Goal: Information Seeking & Learning: Learn about a topic

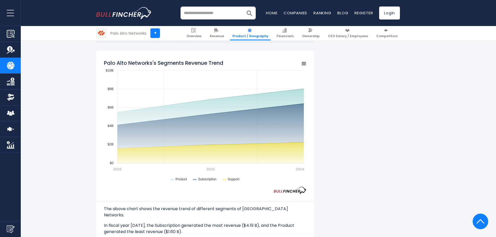
scroll to position [371, 0]
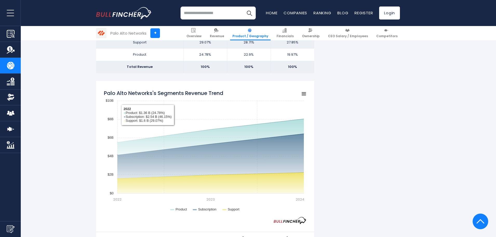
drag, startPoint x: 102, startPoint y: 91, endPoint x: 224, endPoint y: 84, distance: 122.8
click at [219, 84] on div "Palo Alto Networks's Segments Revenue Trend Created with Highcharts 12.1.2 Char…" at bounding box center [205, 176] width 218 height 190
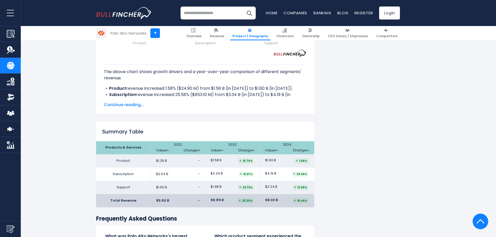
scroll to position [734, 0]
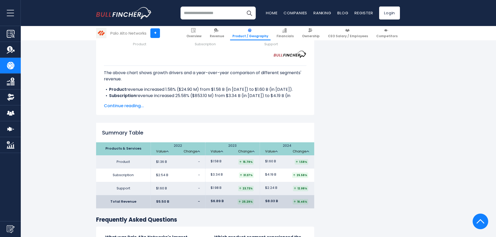
drag, startPoint x: 242, startPoint y: 142, endPoint x: 249, endPoint y: 141, distance: 7.1
click at [247, 159] on div "15.79%" at bounding box center [245, 161] width 15 height 5
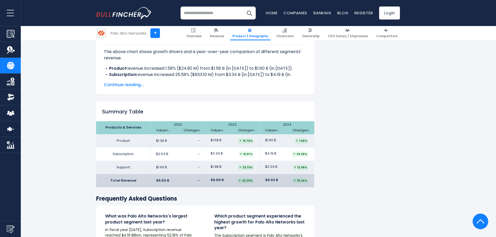
scroll to position [786, 0]
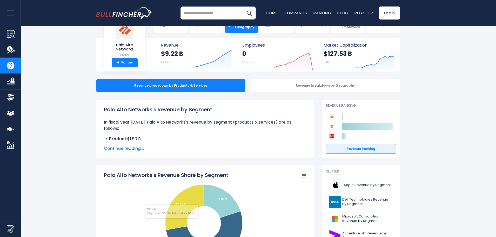
scroll to position [26, 0]
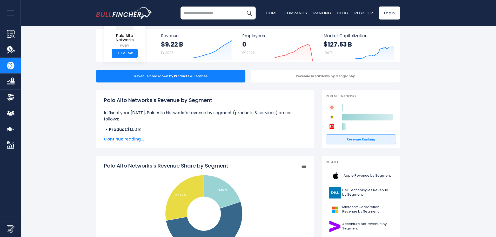
click at [131, 139] on span "Continue reading..." at bounding box center [205, 139] width 203 height 6
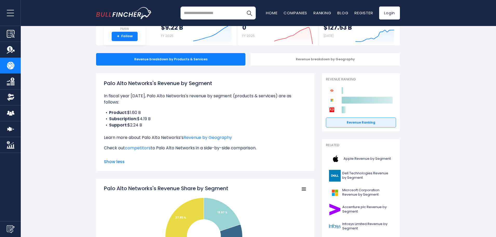
scroll to position [52, 0]
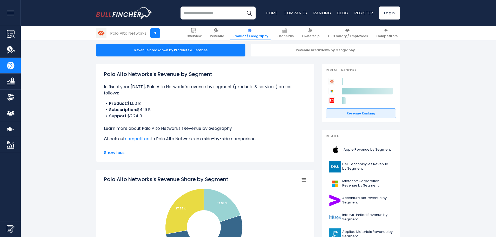
click at [197, 125] on link "Revenue by Geography" at bounding box center [208, 128] width 48 height 6
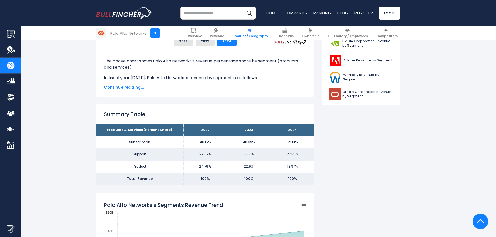
scroll to position [193, 0]
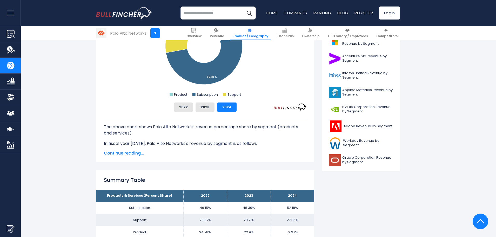
click at [121, 152] on span "Continue reading..." at bounding box center [205, 153] width 203 height 6
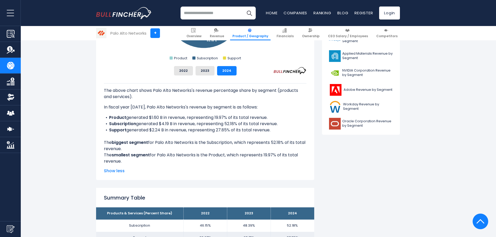
scroll to position [219, 0]
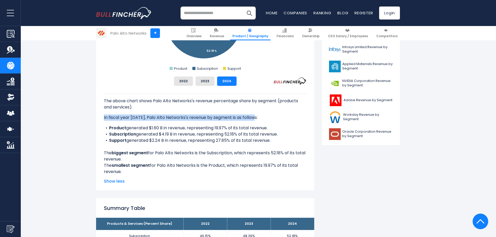
drag, startPoint x: 101, startPoint y: 119, endPoint x: 270, endPoint y: 118, distance: 168.8
click at [263, 116] on div "Palo Alto Networks's Revenue Share by Segment Created with Highcharts 12.1.2 Ch…" at bounding box center [205, 76] width 218 height 228
click at [279, 119] on p "In fiscal year 2024, Palo Alto Networks's revenue by segment is as follows:" at bounding box center [205, 117] width 203 height 6
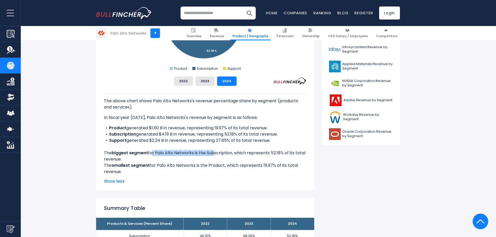
drag, startPoint x: 154, startPoint y: 152, endPoint x: 213, endPoint y: 151, distance: 59.2
click at [213, 151] on div "The above chart shows Palo Alto Networks's revenue percentage share by segment …" at bounding box center [205, 134] width 203 height 81
click at [223, 168] on div "The above chart shows Palo Alto Networks's revenue percentage share by segment …" at bounding box center [205, 134] width 203 height 81
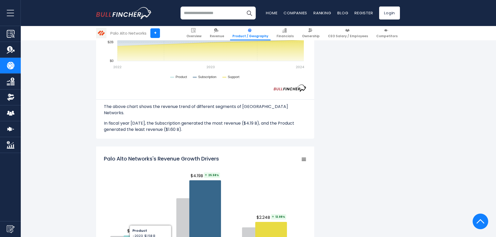
scroll to position [713, 0]
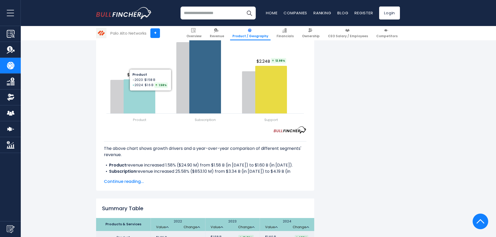
click at [130, 178] on span "Continue reading..." at bounding box center [205, 181] width 203 height 6
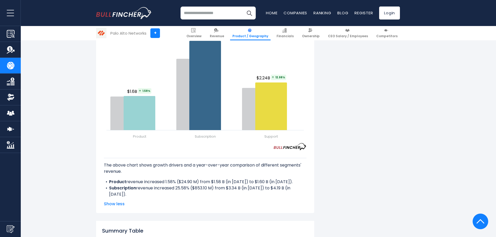
scroll to position [609, 0]
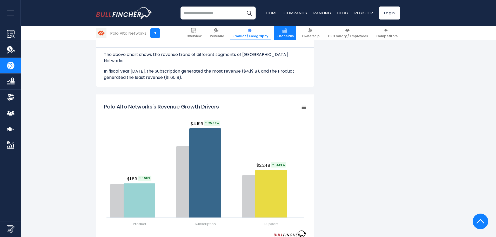
click at [288, 32] on link "Financials" at bounding box center [285, 33] width 22 height 14
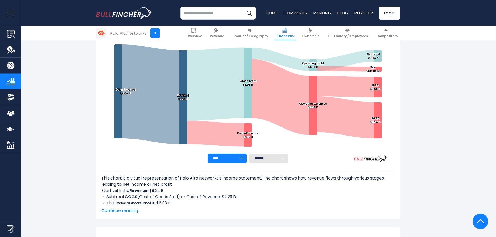
scroll to position [74, 0]
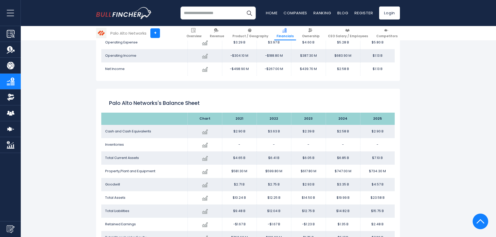
scroll to position [307, 0]
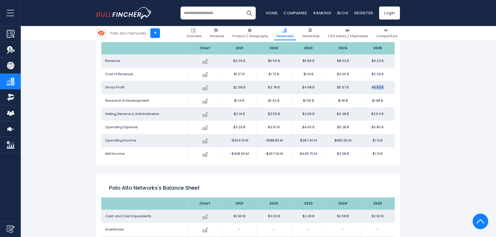
drag, startPoint x: 384, startPoint y: 89, endPoint x: 373, endPoint y: 88, distance: 10.7
click at [373, 88] on td "$6.93 B" at bounding box center [377, 87] width 35 height 13
click at [389, 88] on td "$6.93 B" at bounding box center [377, 87] width 35 height 13
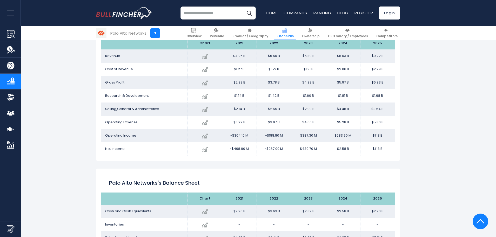
scroll to position [281, 0]
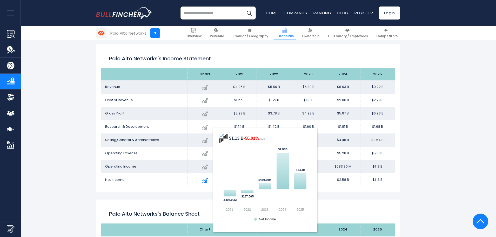
click at [206, 180] on img at bounding box center [205, 180] width 6 height 6
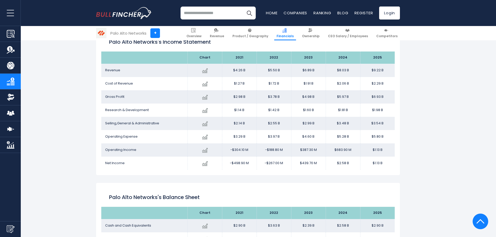
scroll to position [307, 0]
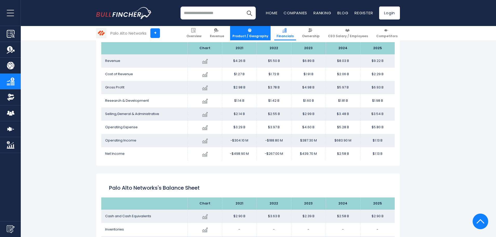
click at [261, 36] on span "Product / Geography" at bounding box center [250, 36] width 36 height 4
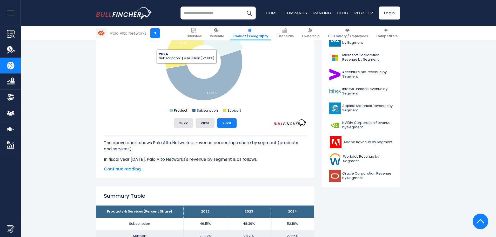
scroll to position [208, 0]
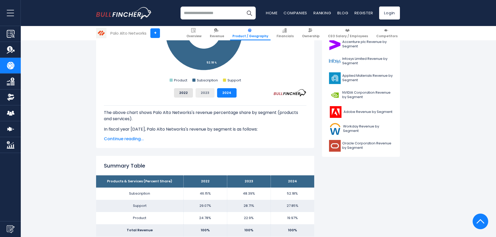
click at [204, 92] on button "2023" at bounding box center [205, 92] width 19 height 9
click at [226, 93] on button "2024" at bounding box center [226, 92] width 19 height 9
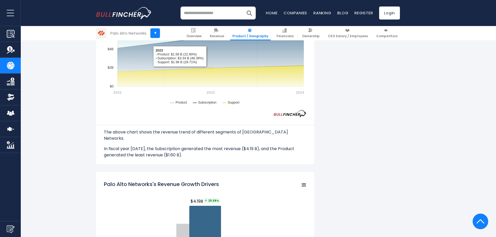
scroll to position [571, 0]
